Goal: Task Accomplishment & Management: Manage account settings

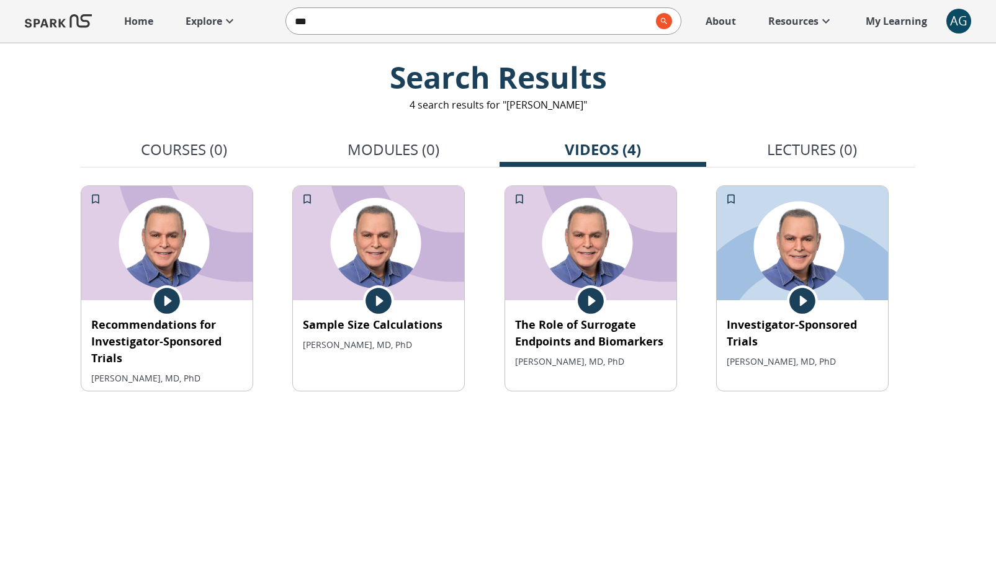
click at [339, 17] on input "***" at bounding box center [468, 21] width 365 height 25
type input "*********"
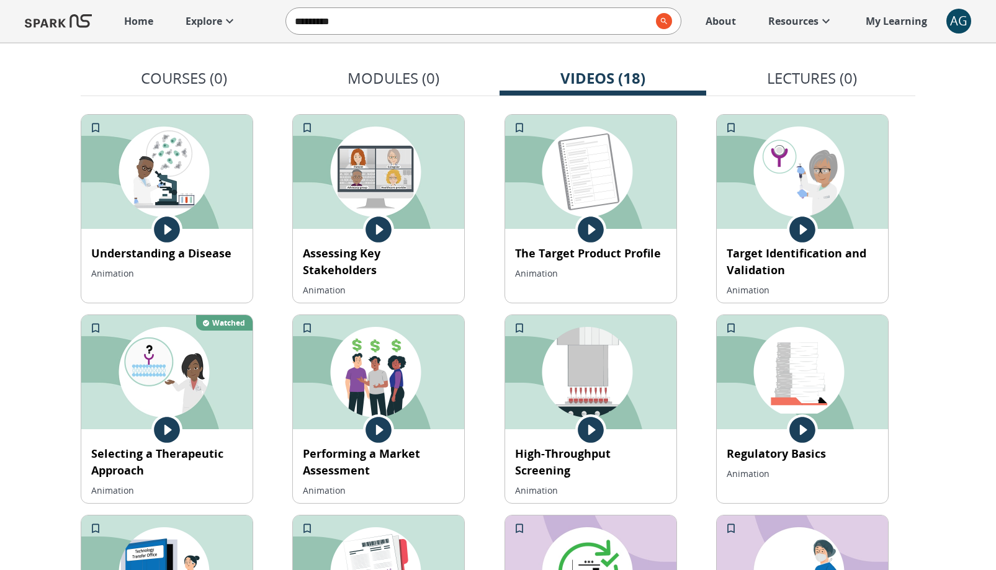
scroll to position [223, 0]
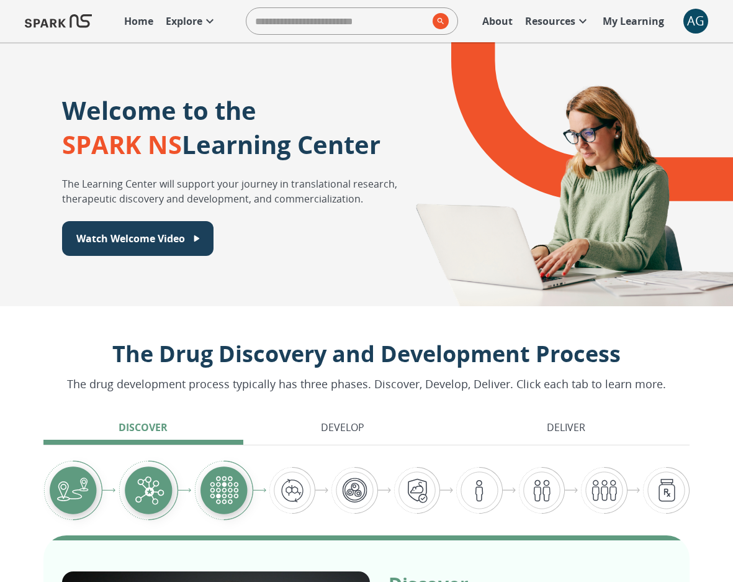
click at [706, 27] on div "Home Explore ​ About Resources My Learning + AG 0" at bounding box center [366, 21] width 733 height 42
click at [705, 25] on div "AG" at bounding box center [695, 21] width 25 height 25
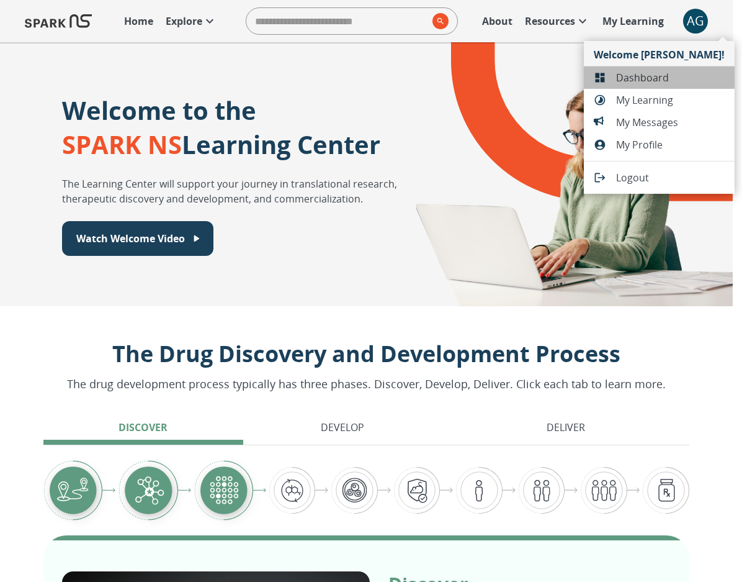
click at [675, 71] on span "Dashboard" at bounding box center [670, 77] width 109 height 15
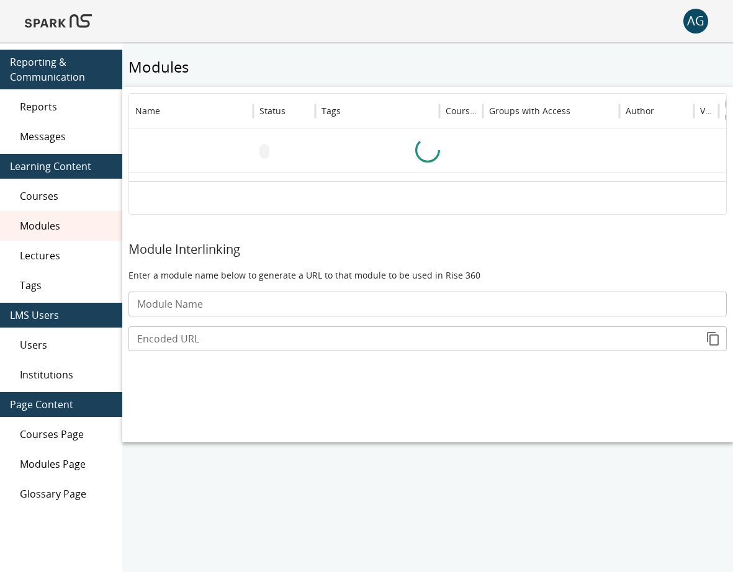
click at [53, 115] on div "Reports" at bounding box center [61, 107] width 122 height 30
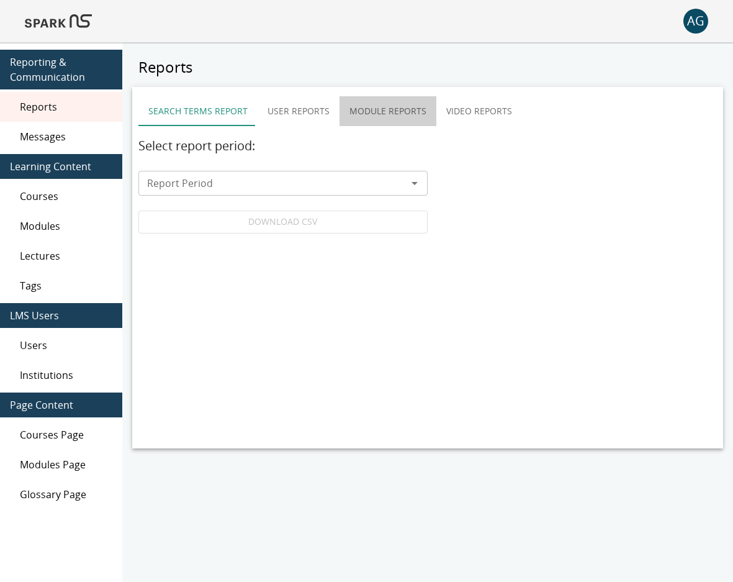
click at [349, 107] on button "Module Reports" at bounding box center [388, 111] width 97 height 30
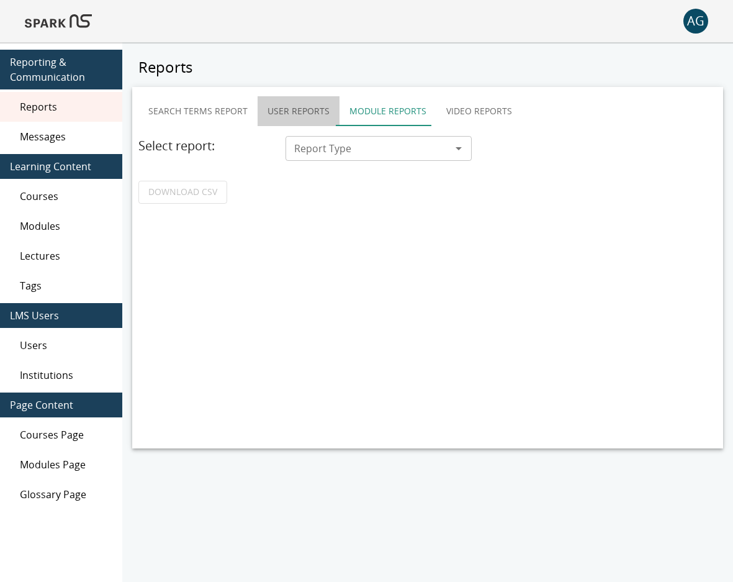
click at [298, 113] on button "User Reports" at bounding box center [299, 111] width 82 height 30
click at [297, 110] on button "User Reports" at bounding box center [299, 111] width 82 height 30
click at [302, 144] on div "Report Type Report Type" at bounding box center [379, 148] width 186 height 25
